Goal: Check status: Check status

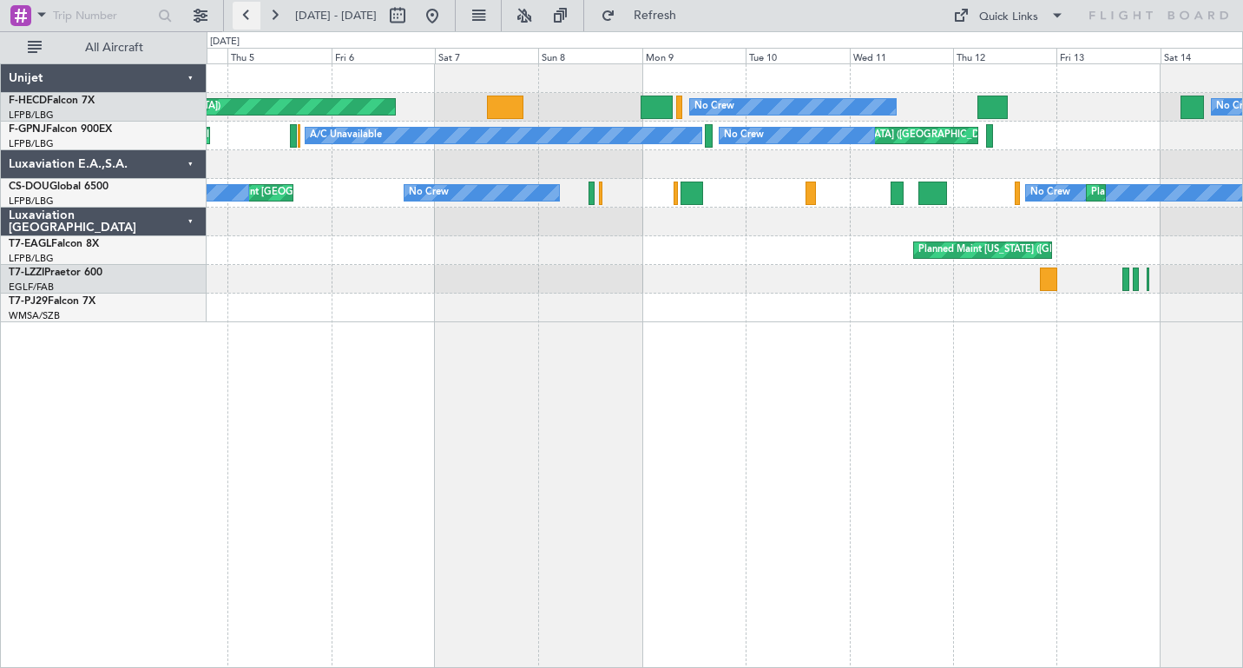
click at [241, 11] on button at bounding box center [247, 16] width 28 height 28
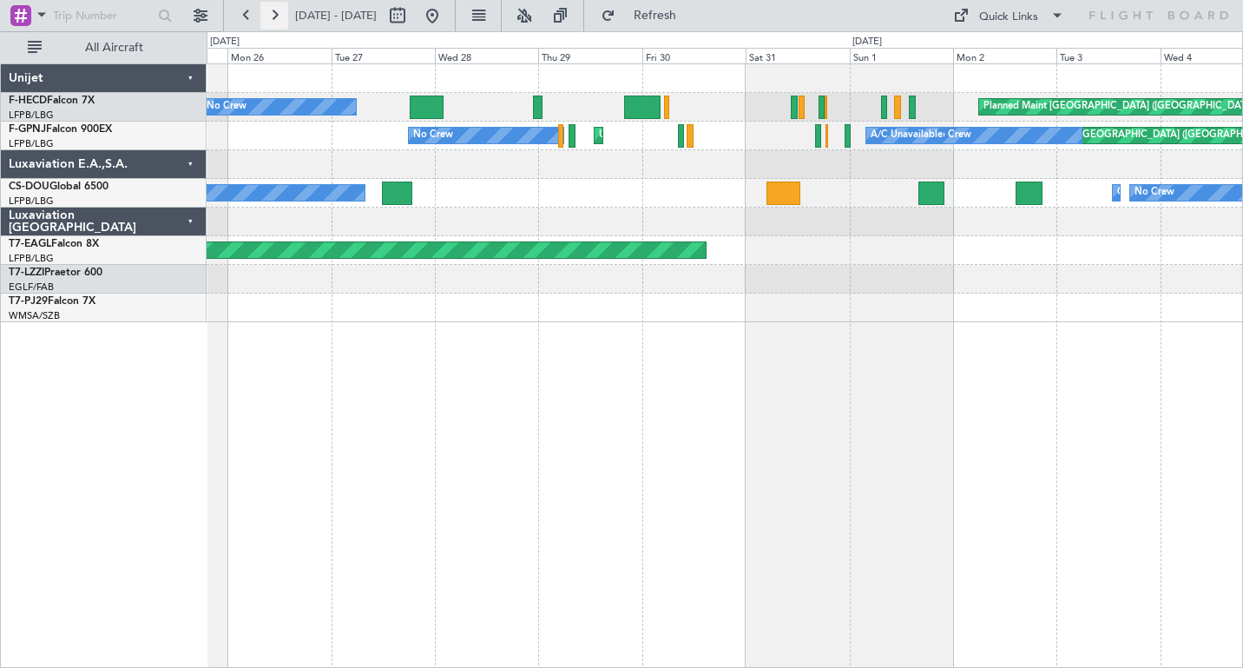
click at [278, 12] on button at bounding box center [274, 16] width 28 height 28
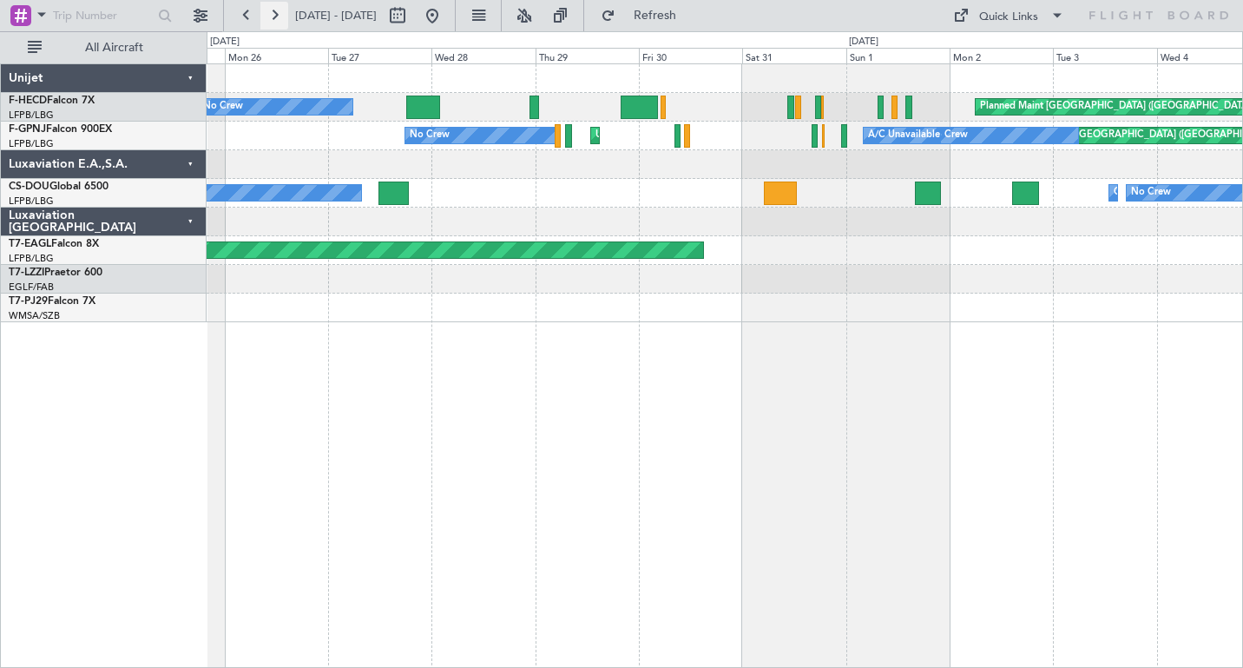
click at [278, 12] on button at bounding box center [274, 16] width 28 height 28
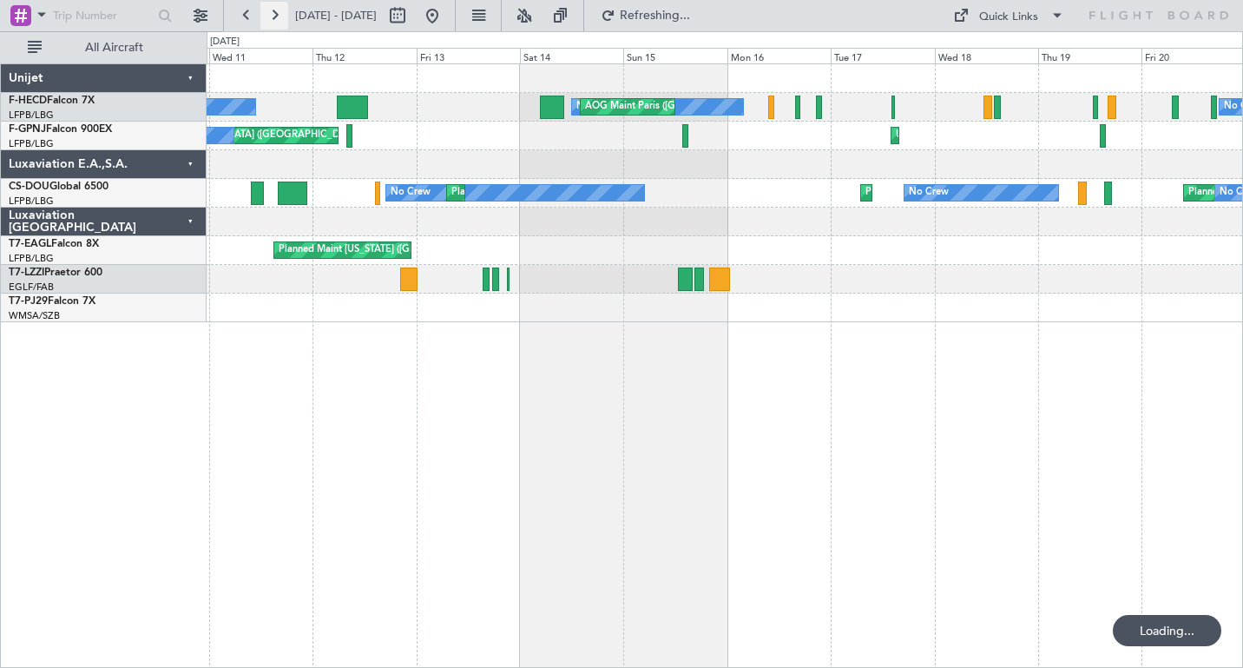
click at [278, 12] on button at bounding box center [274, 16] width 28 height 28
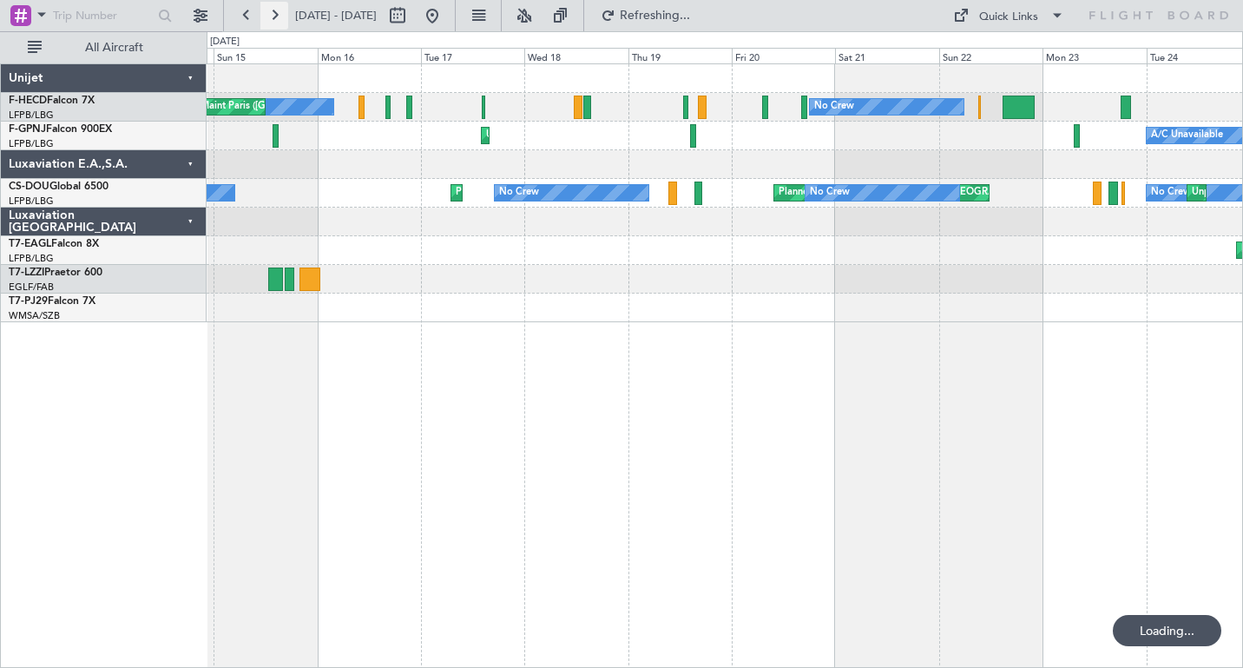
click at [278, 12] on button at bounding box center [274, 16] width 28 height 28
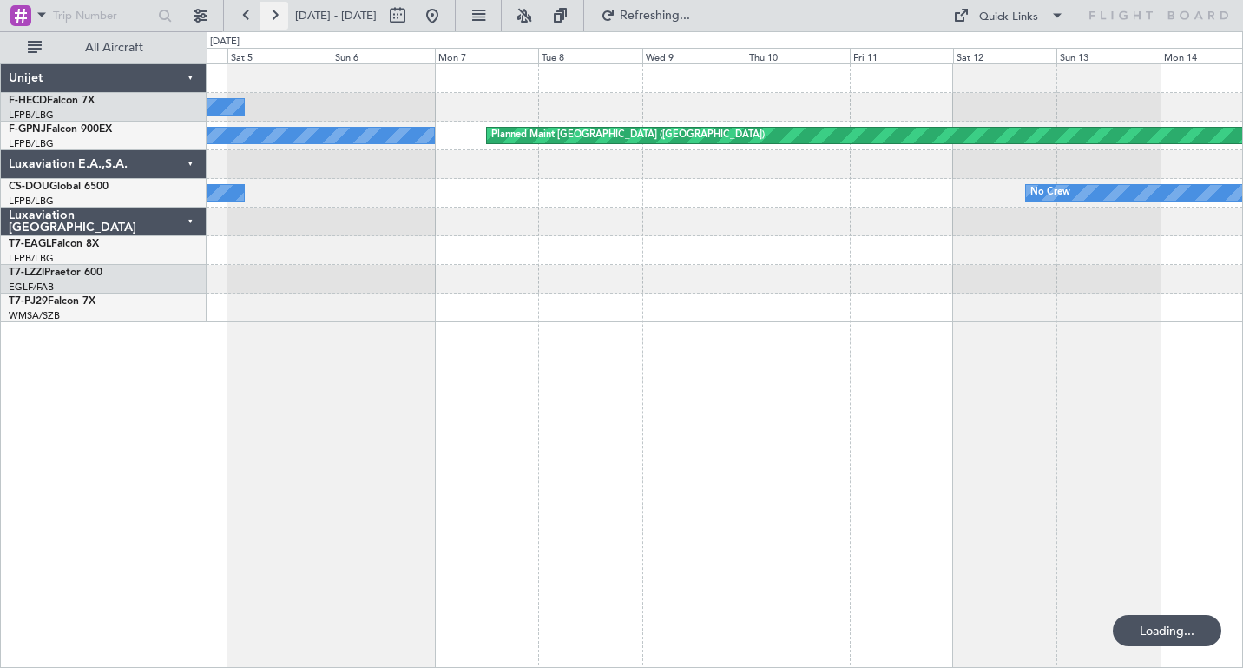
click at [278, 12] on button at bounding box center [274, 16] width 28 height 28
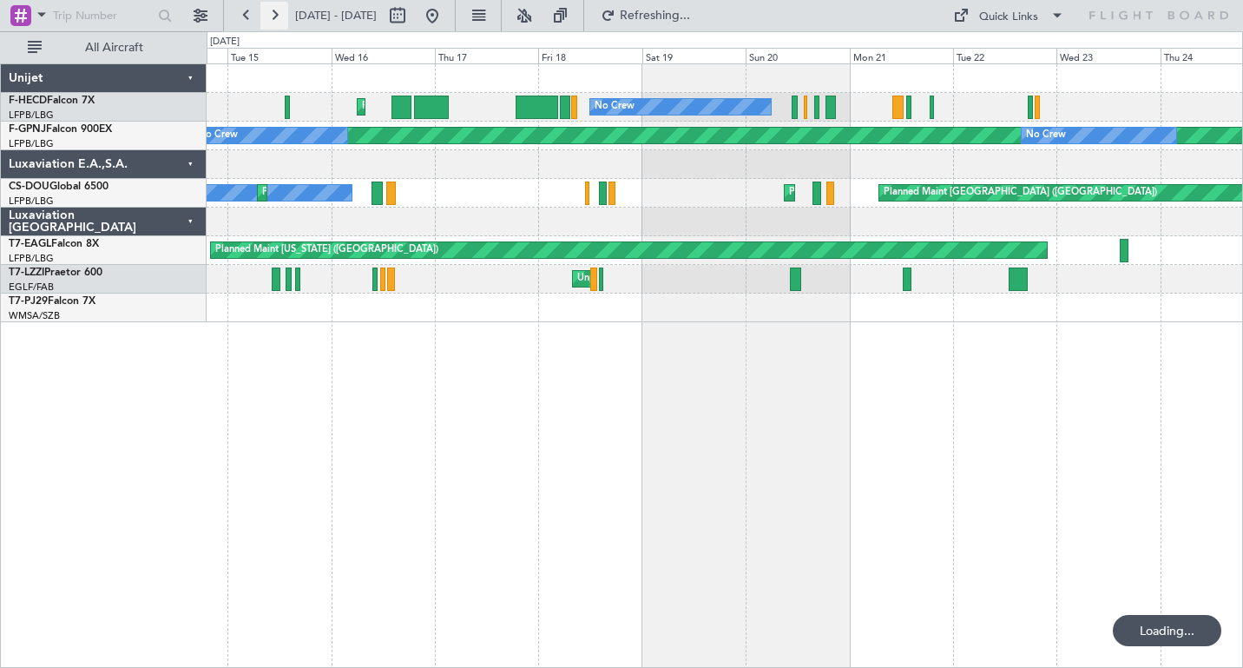
click at [278, 12] on button at bounding box center [274, 16] width 28 height 28
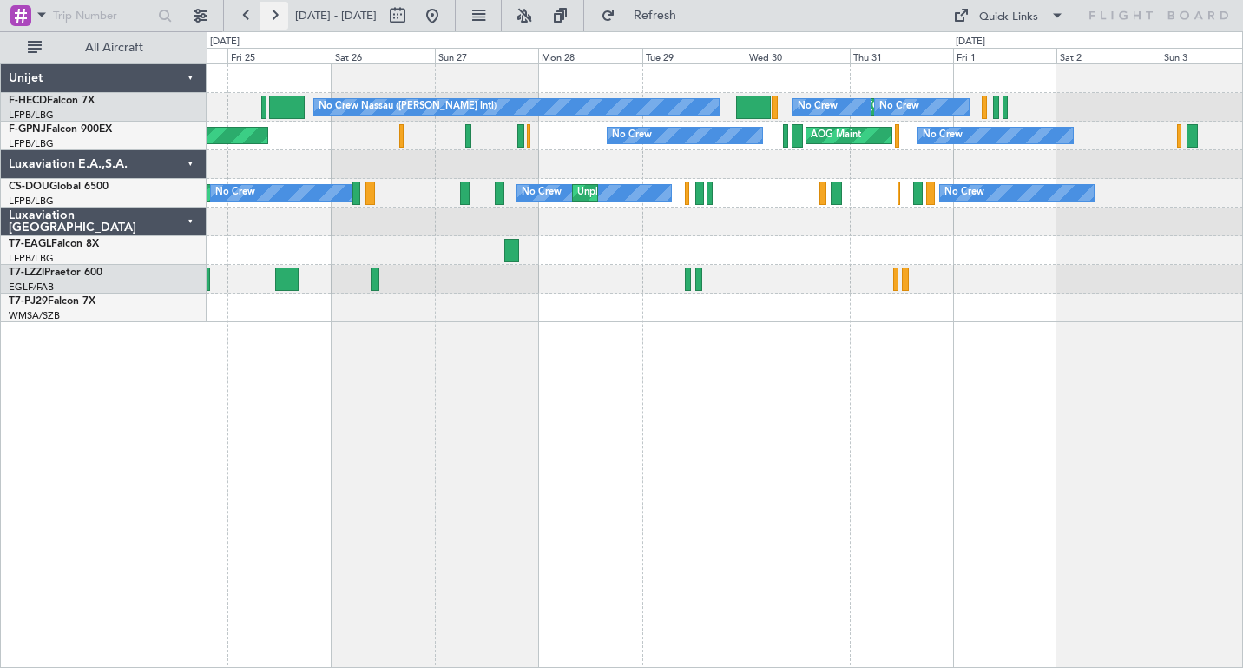
click at [278, 12] on button at bounding box center [274, 16] width 28 height 28
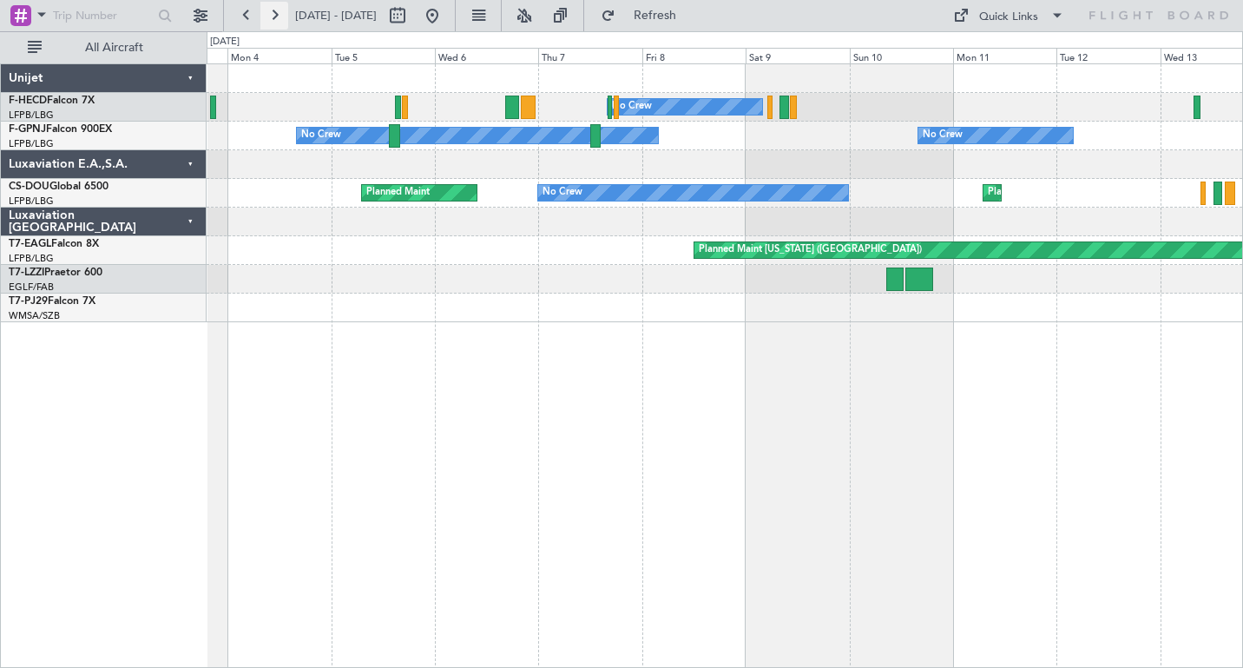
click at [275, 9] on button at bounding box center [274, 16] width 28 height 28
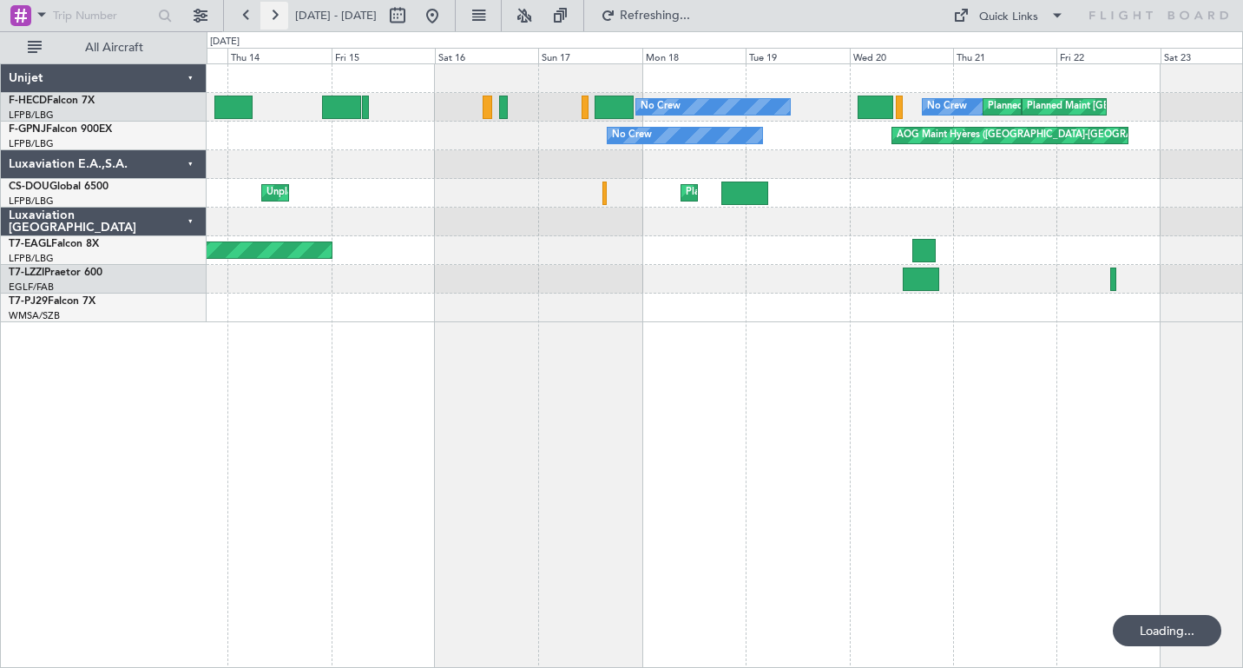
click at [275, 9] on button at bounding box center [274, 16] width 28 height 28
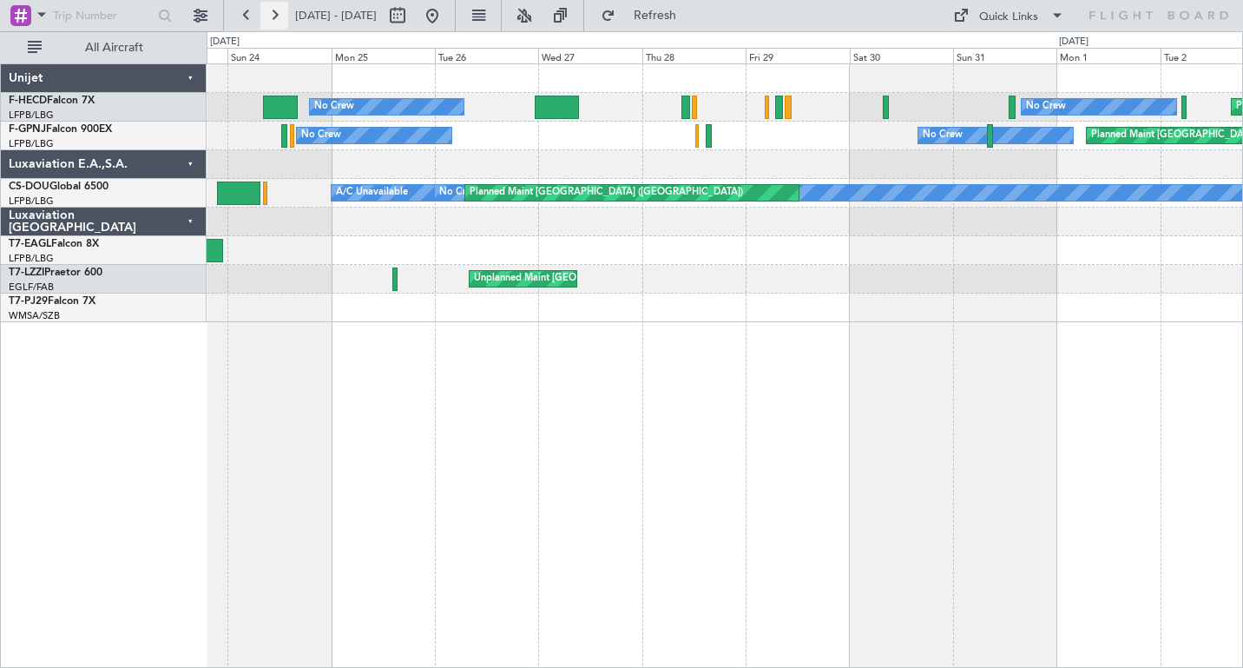
click at [275, 9] on button at bounding box center [274, 16] width 28 height 28
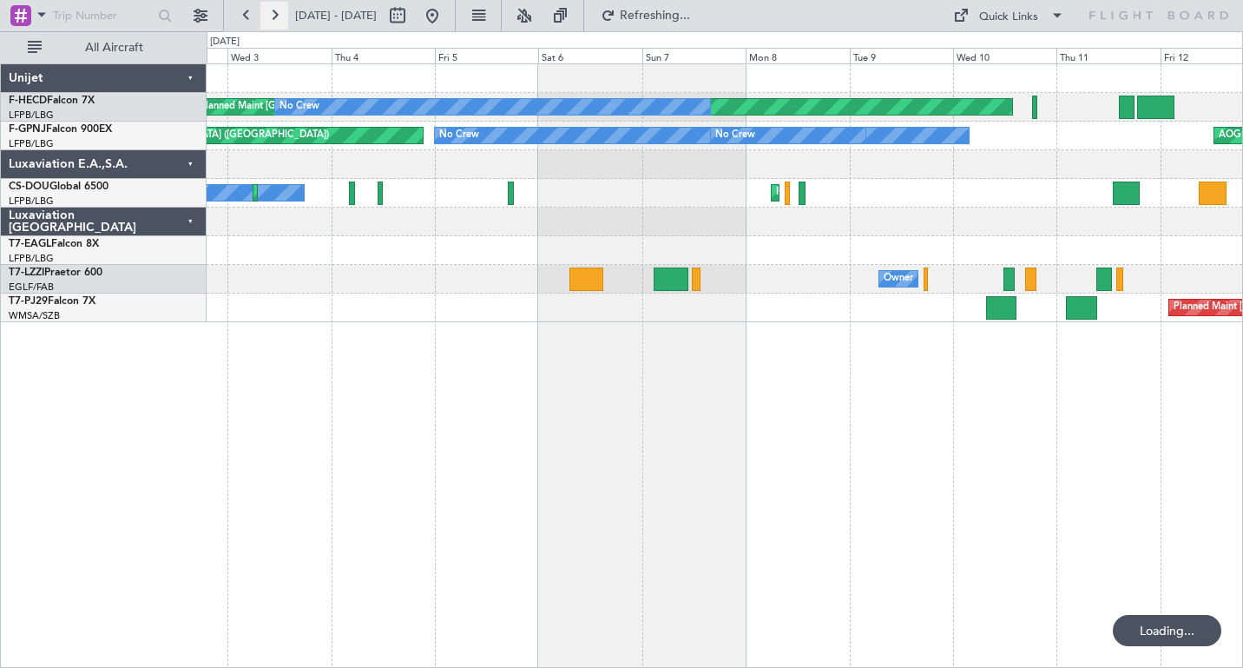
click at [275, 9] on button at bounding box center [274, 16] width 28 height 28
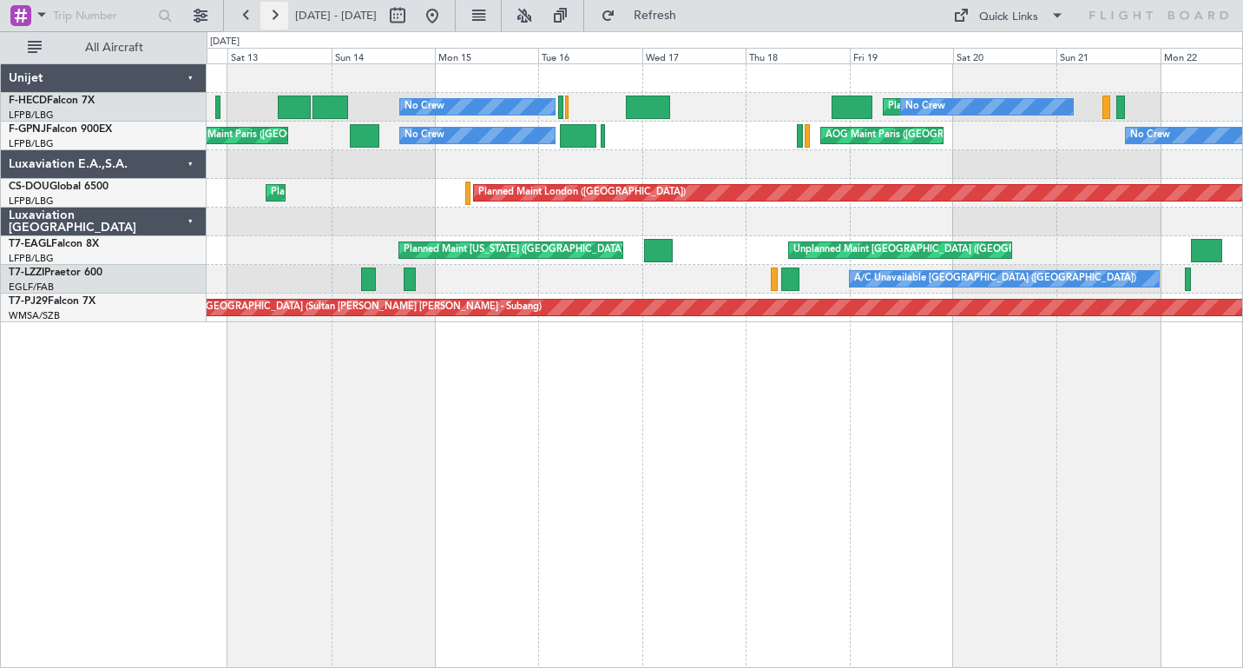
click at [276, 16] on button at bounding box center [274, 16] width 28 height 28
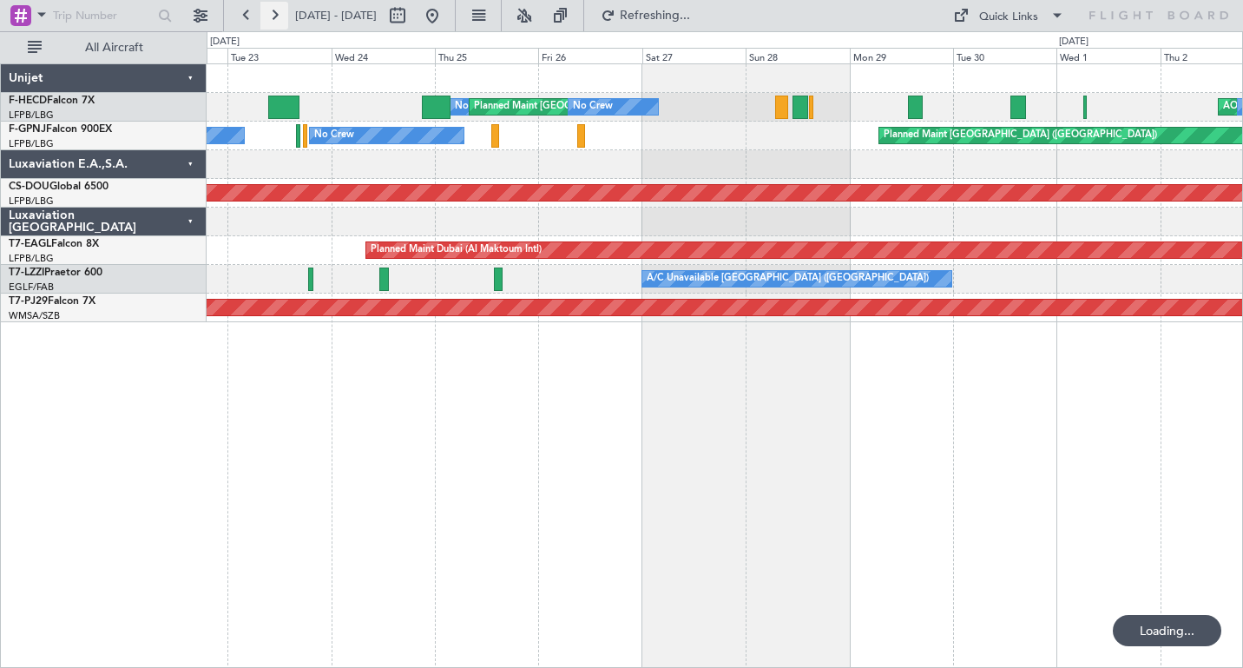
click at [276, 16] on button at bounding box center [274, 16] width 28 height 28
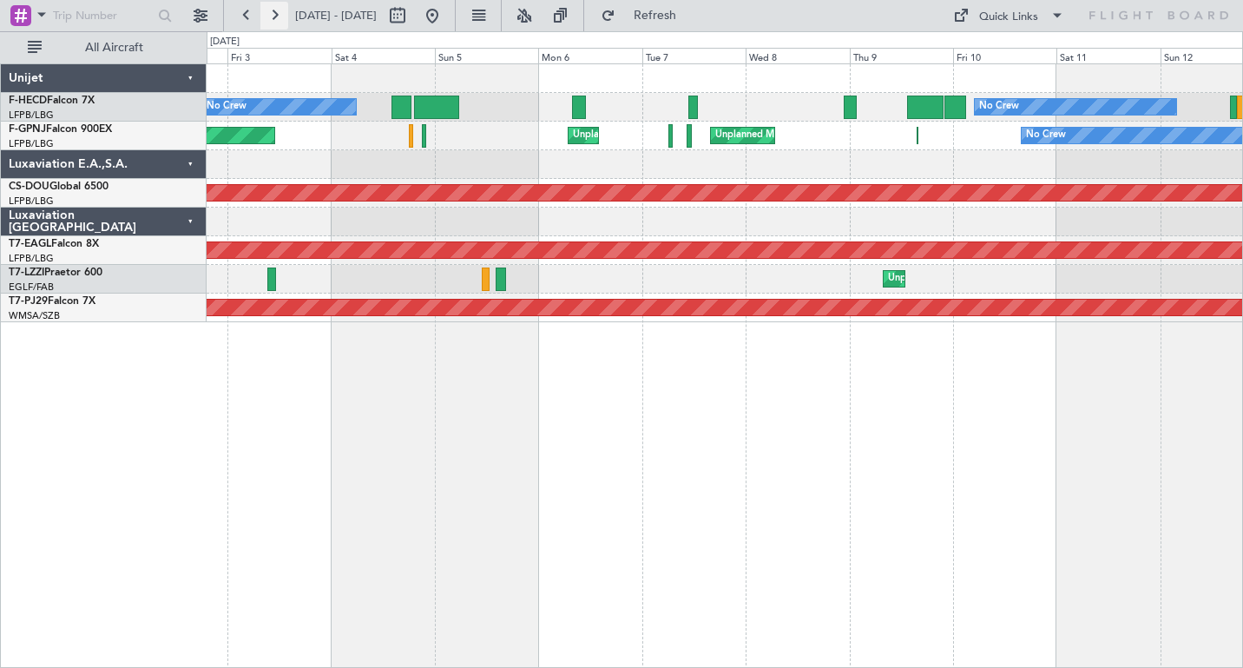
click at [276, 16] on button at bounding box center [274, 16] width 28 height 28
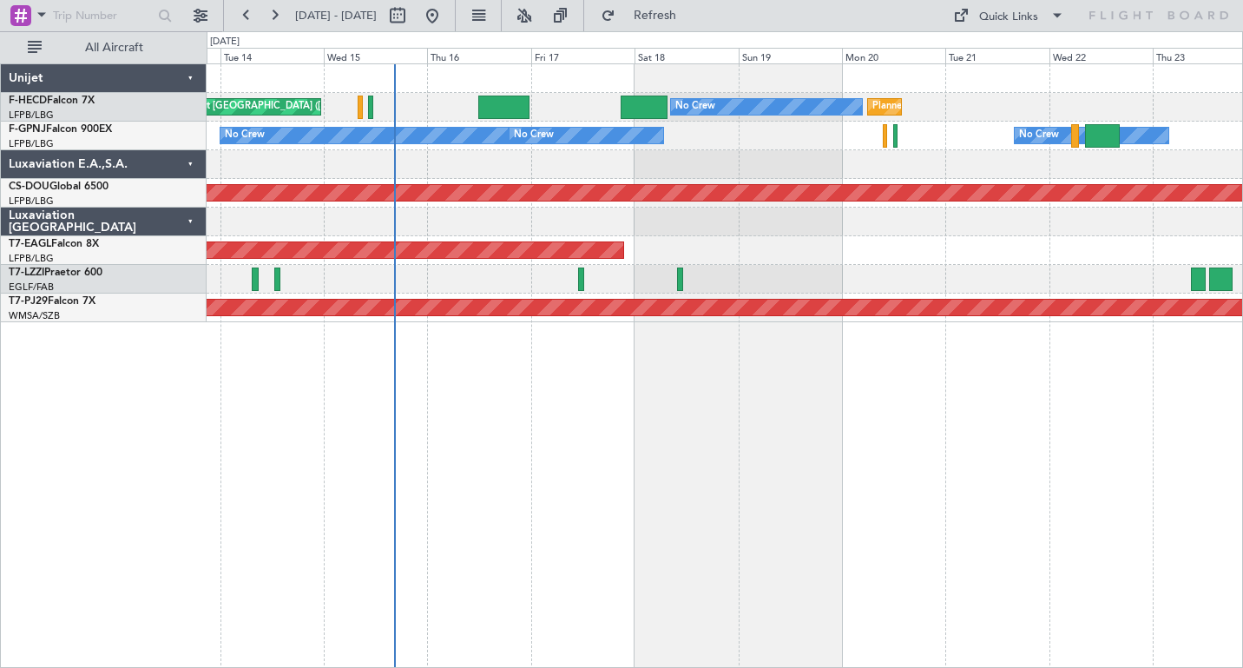
click at [557, 162] on div at bounding box center [725, 164] width 1036 height 29
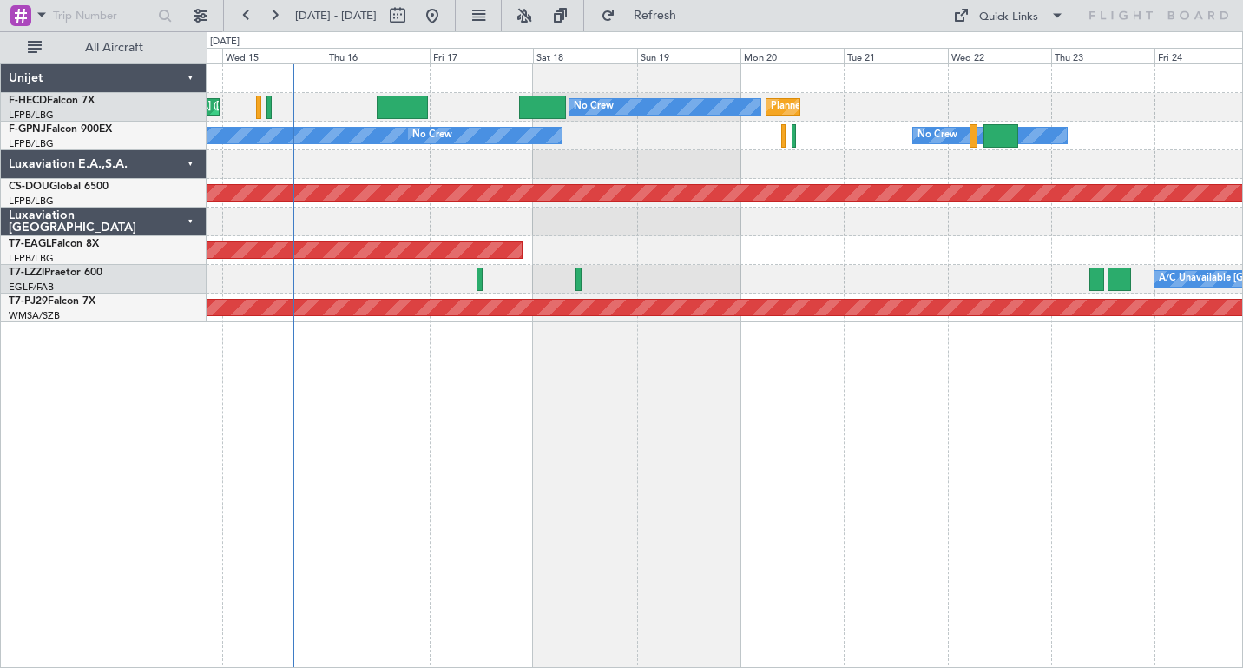
click at [590, 169] on div at bounding box center [725, 164] width 1036 height 29
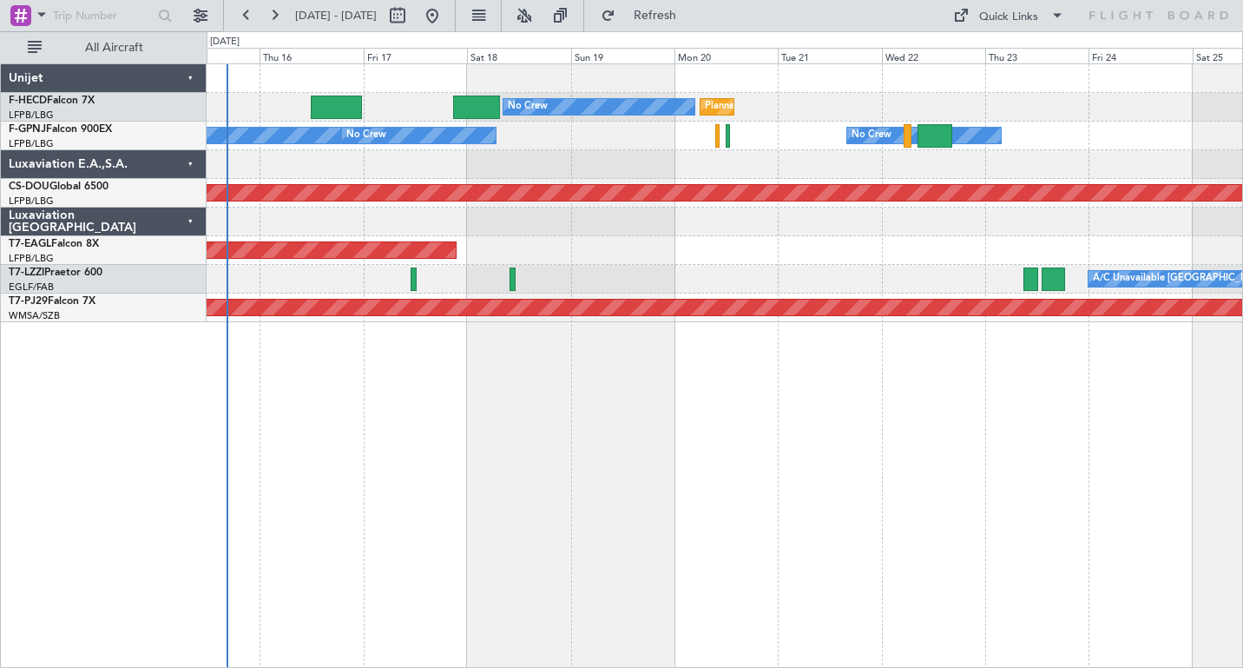
click at [613, 168] on div at bounding box center [725, 164] width 1036 height 29
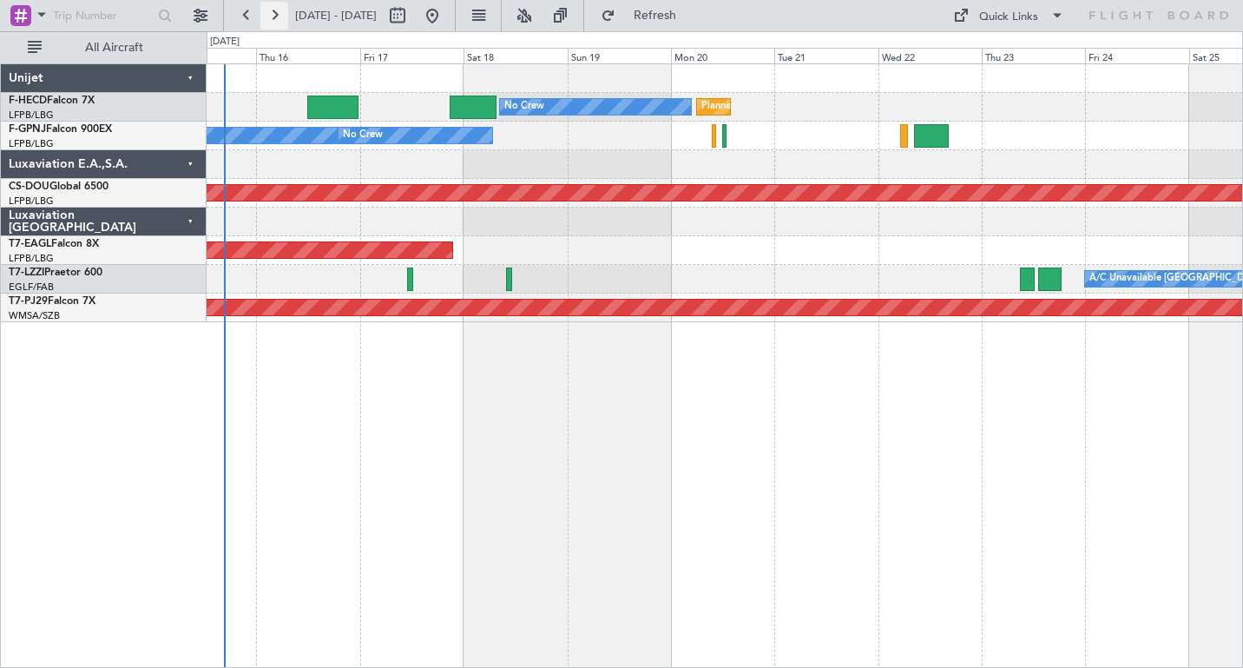
click at [274, 15] on button at bounding box center [274, 16] width 28 height 28
